Goal: Task Accomplishment & Management: Use online tool/utility

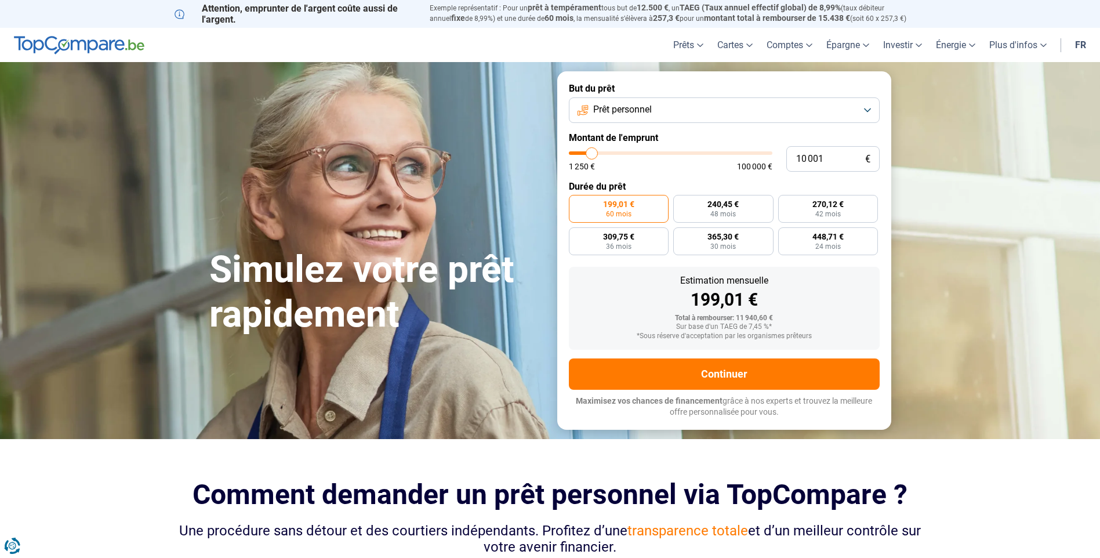
click at [864, 106] on button "Prêt personnel" at bounding box center [724, 110] width 311 height 26
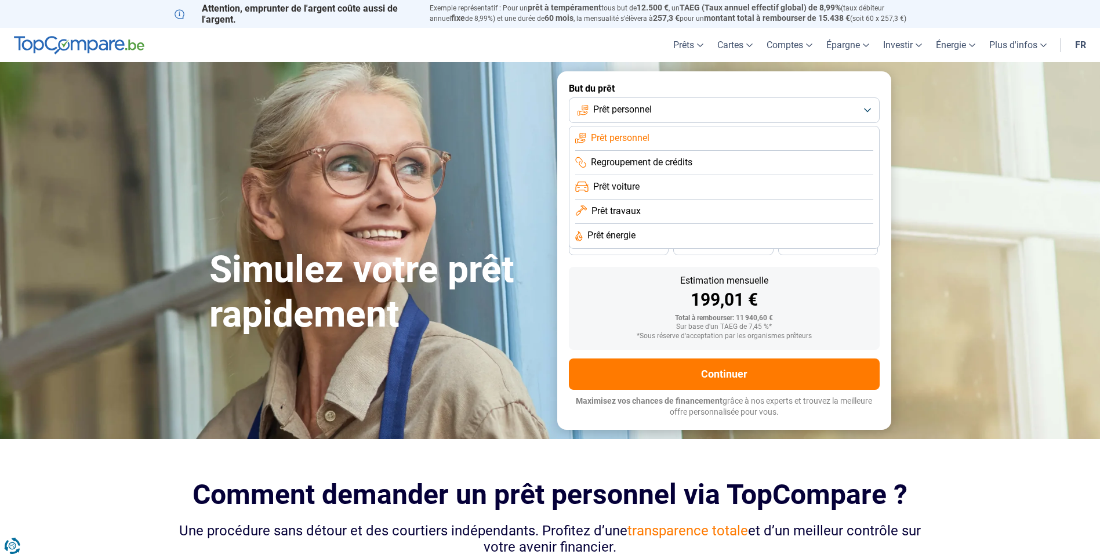
click at [582, 137] on icon at bounding box center [580, 138] width 11 height 12
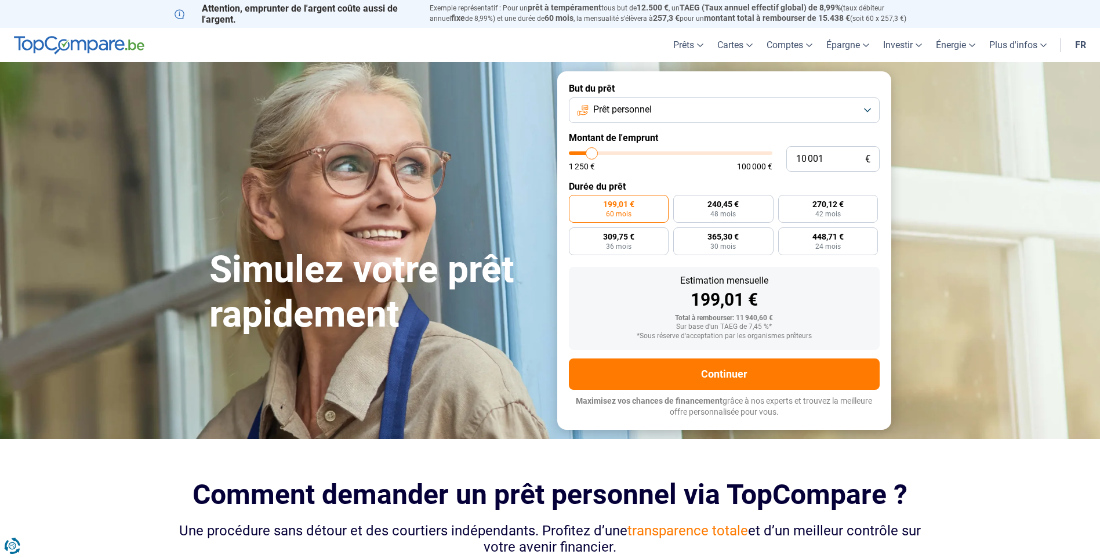
type input "42 500"
type input "42500"
click at [655, 152] on input "range" at bounding box center [670, 152] width 203 height 3
radio input "false"
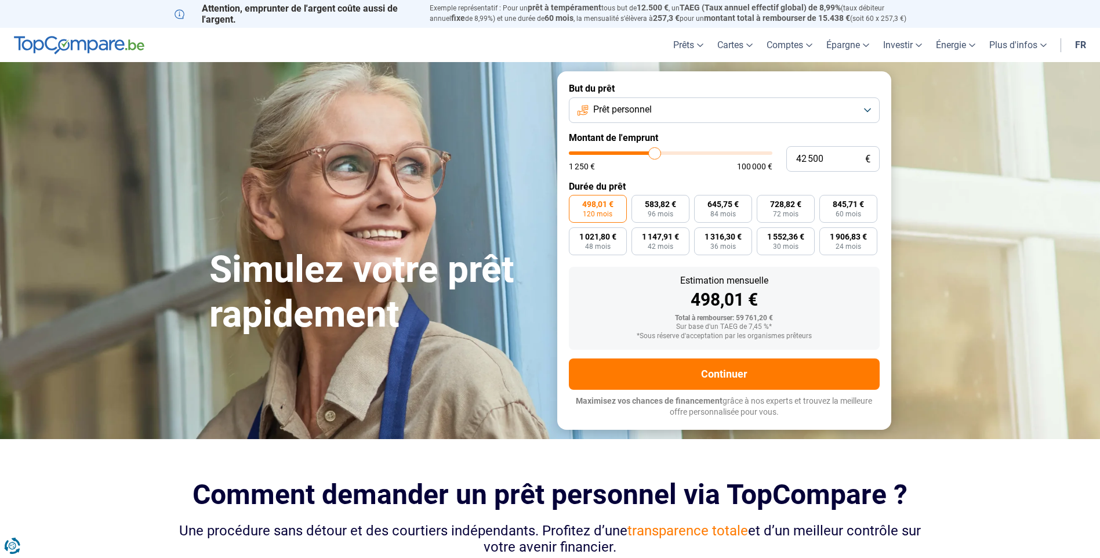
type input "67 250"
type input "67250"
click at [703, 154] on input "range" at bounding box center [670, 152] width 203 height 3
